Goal: Find specific page/section: Find specific page/section

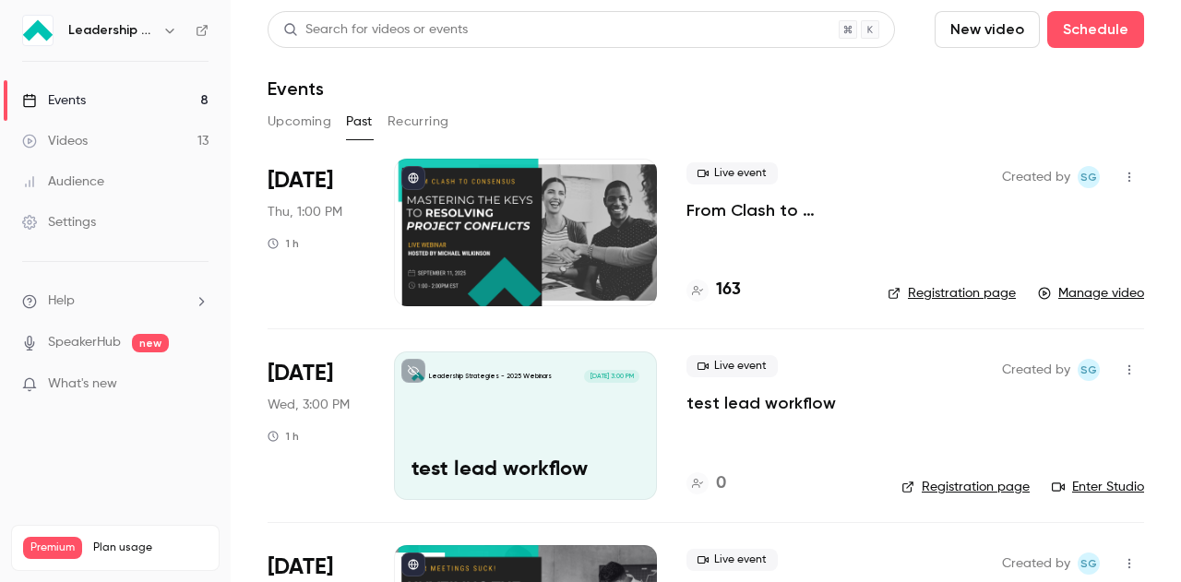
click at [310, 121] on button "Upcoming" at bounding box center [300, 122] width 64 height 30
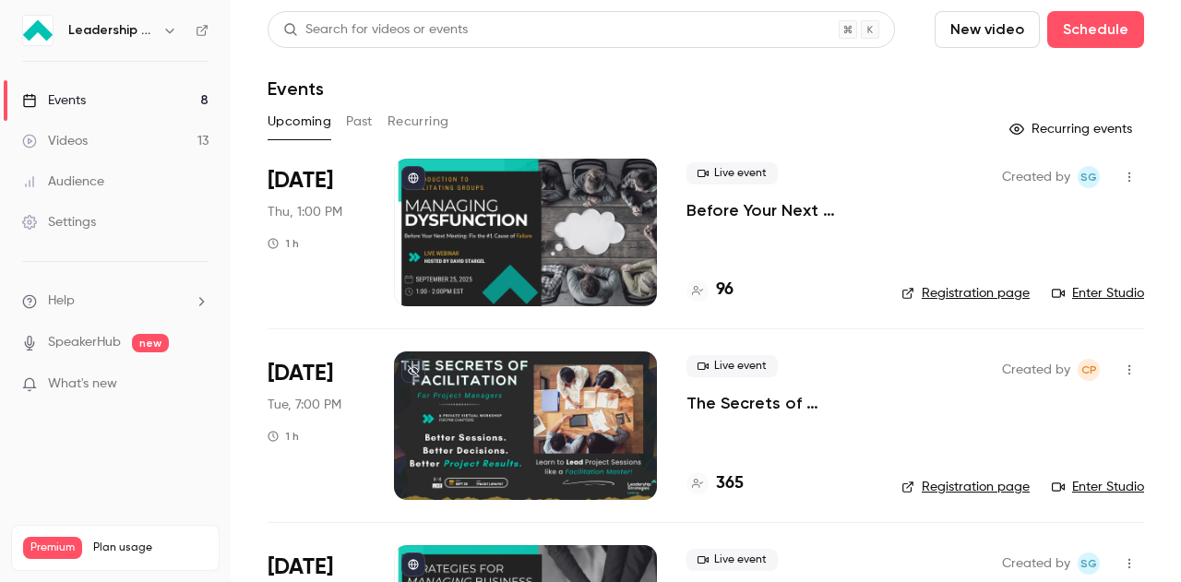
click at [538, 229] on div at bounding box center [525, 233] width 263 height 148
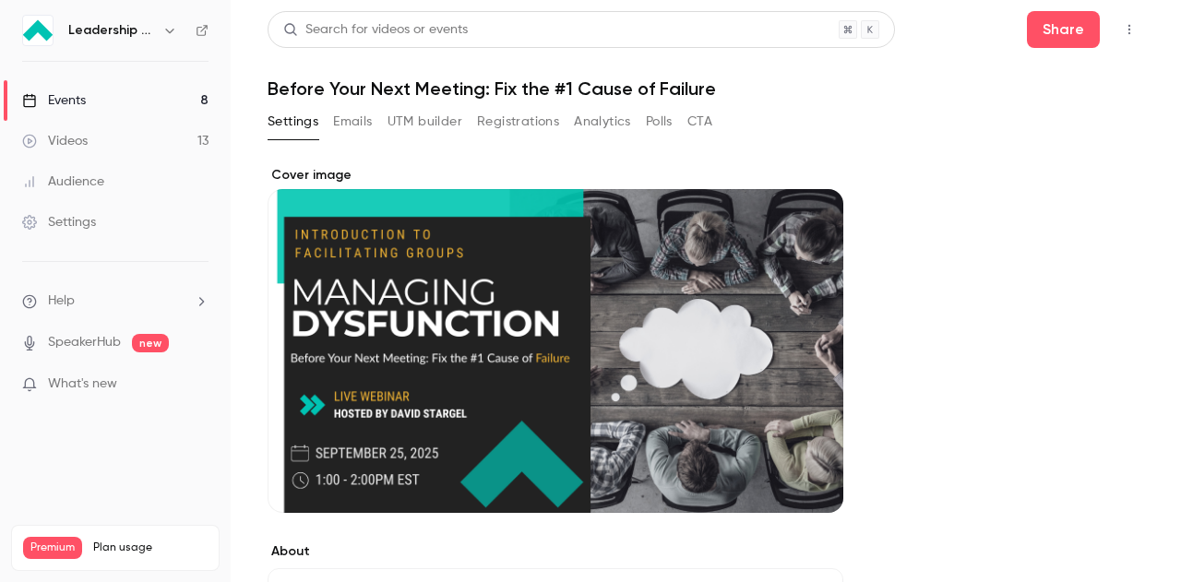
click at [1122, 34] on icon "button" at bounding box center [1129, 29] width 15 height 13
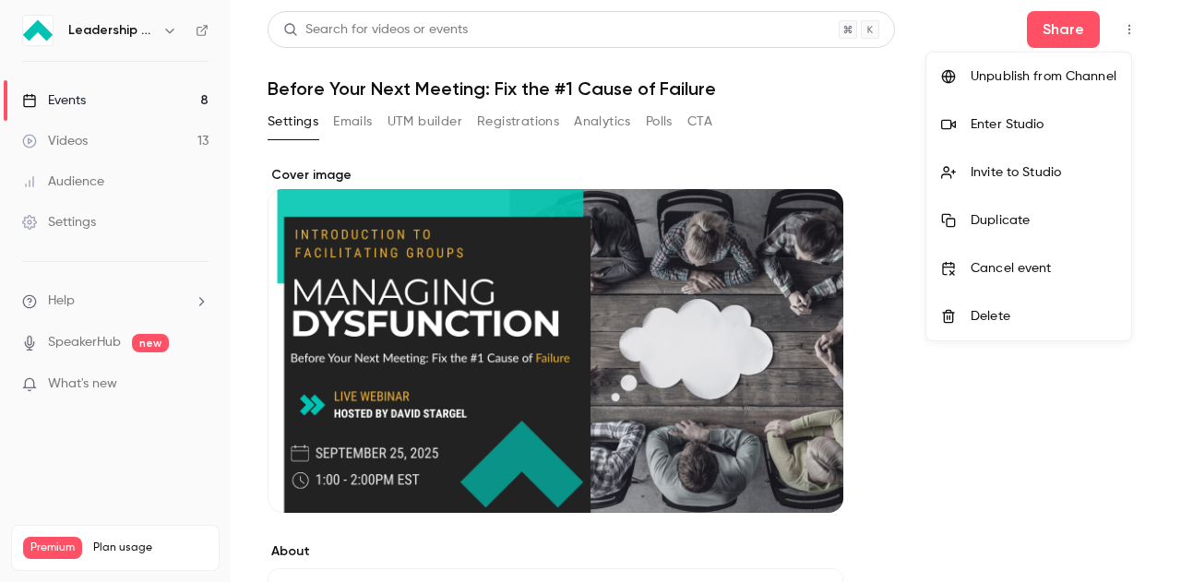
click at [1110, 34] on div at bounding box center [590, 291] width 1181 height 582
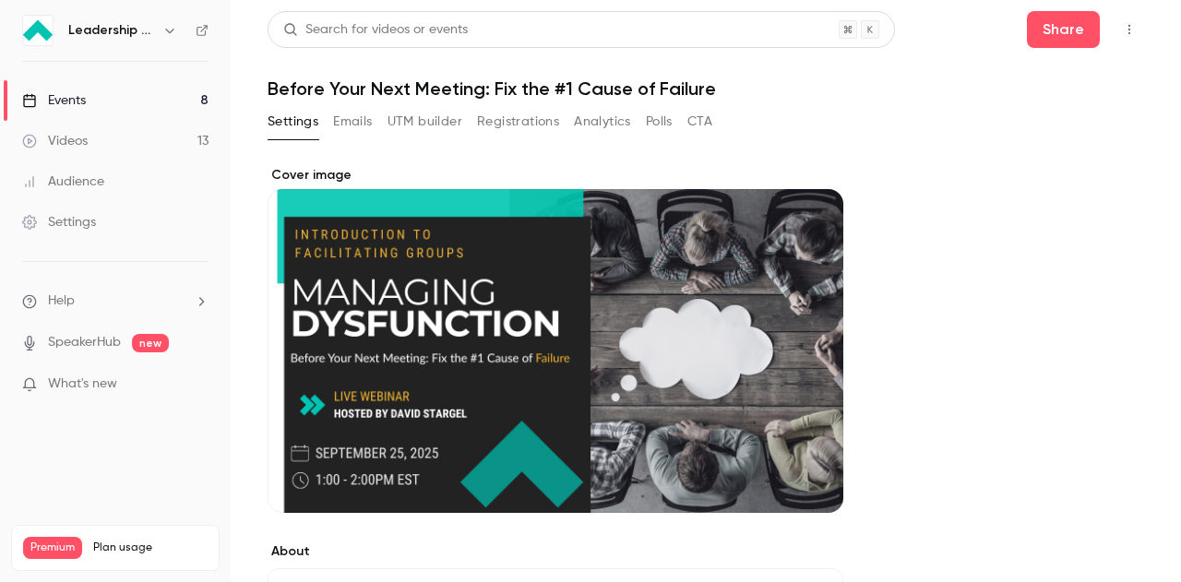
click at [1115, 36] on button "button" at bounding box center [1130, 30] width 30 height 30
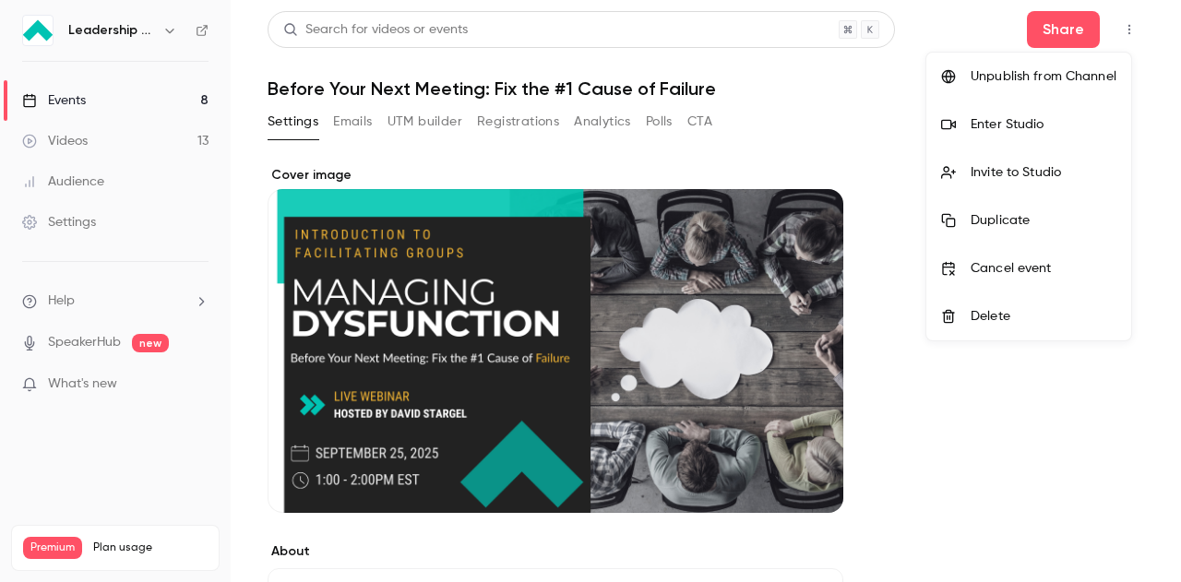
click at [1009, 117] on div "Enter Studio" at bounding box center [1044, 124] width 146 height 18
